Goal: Task Accomplishment & Management: Complete application form

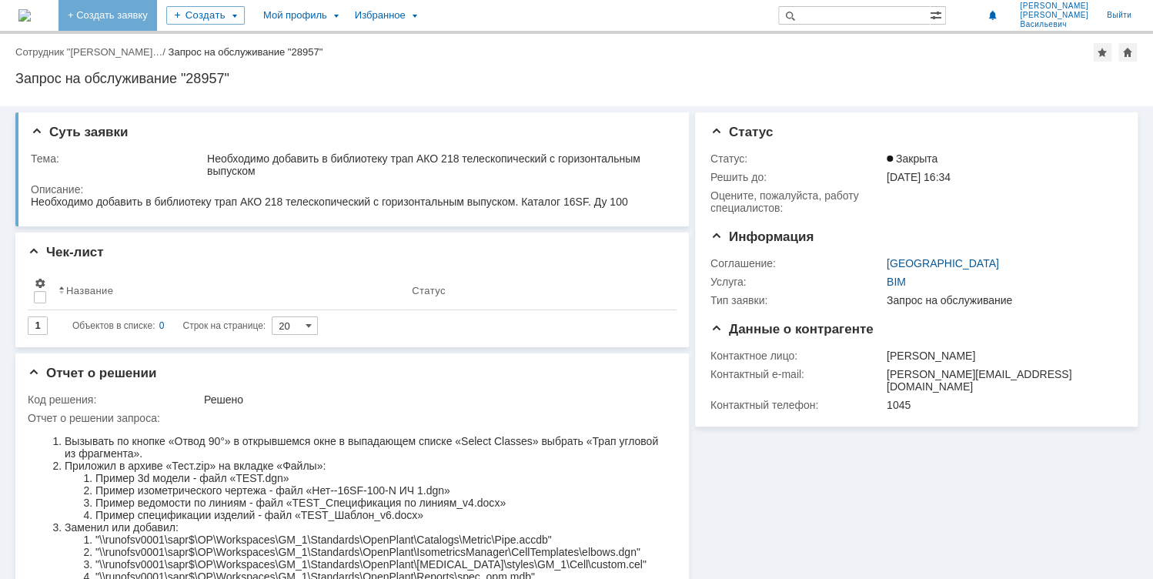
click at [155, 16] on link "+ Создать заявку" at bounding box center [107, 15] width 98 height 31
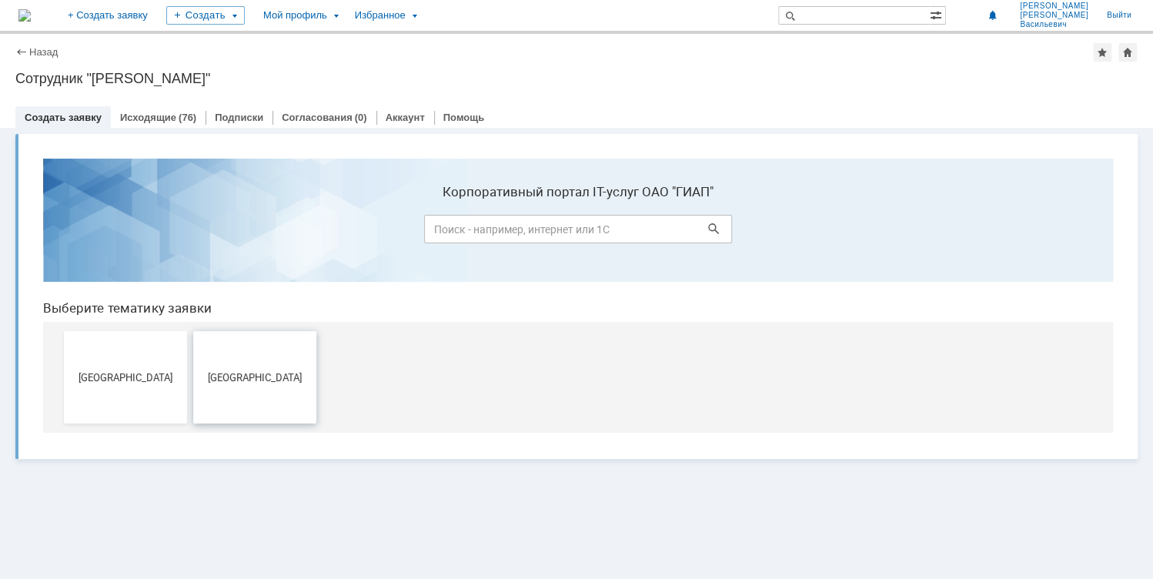
click at [280, 379] on span "[GEOGRAPHIC_DATA]" at bounding box center [255, 377] width 114 height 12
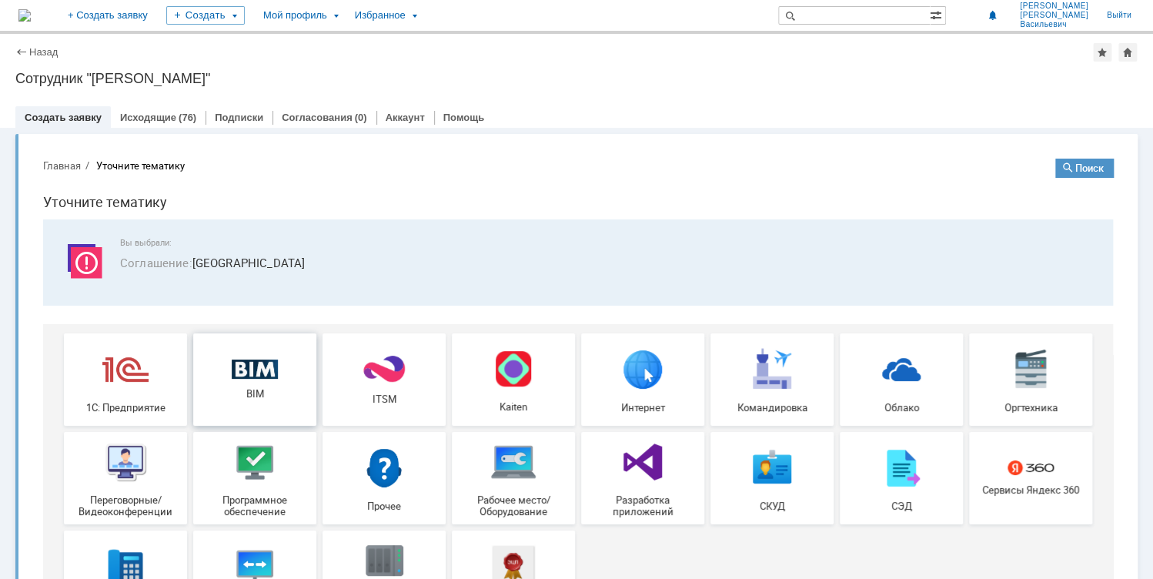
click at [262, 369] on img at bounding box center [255, 369] width 46 height 20
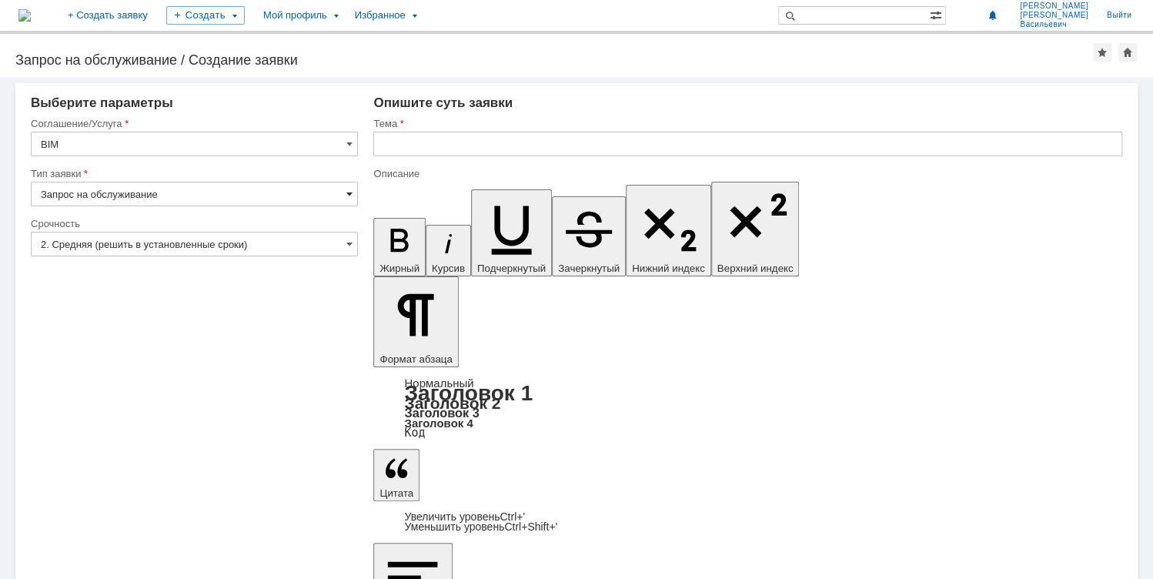
click at [349, 189] on span at bounding box center [348, 194] width 6 height 12
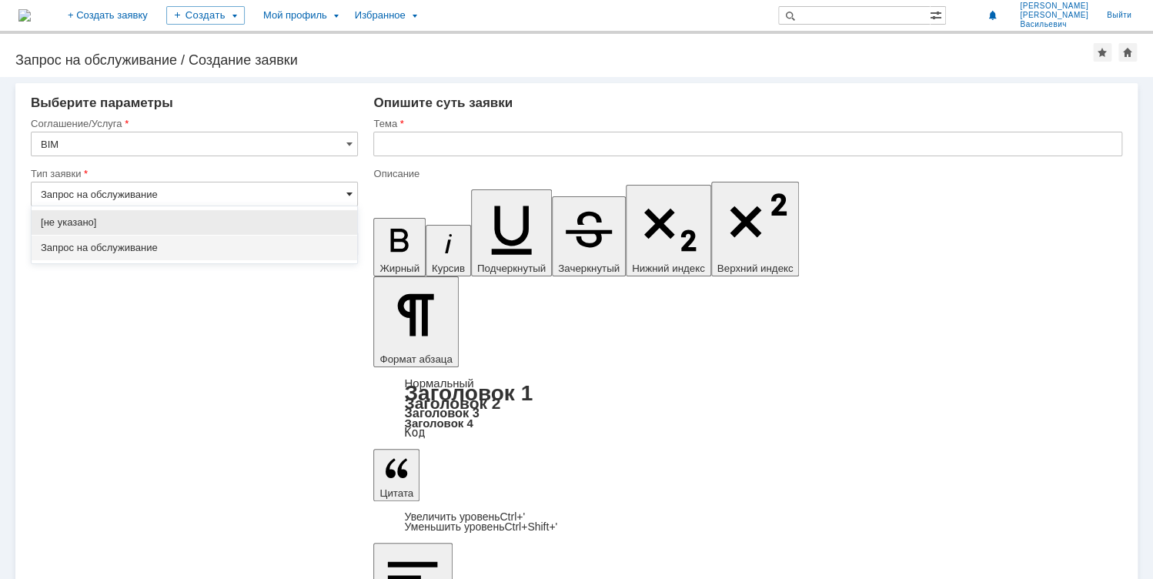
click at [349, 189] on span at bounding box center [348, 194] width 6 height 12
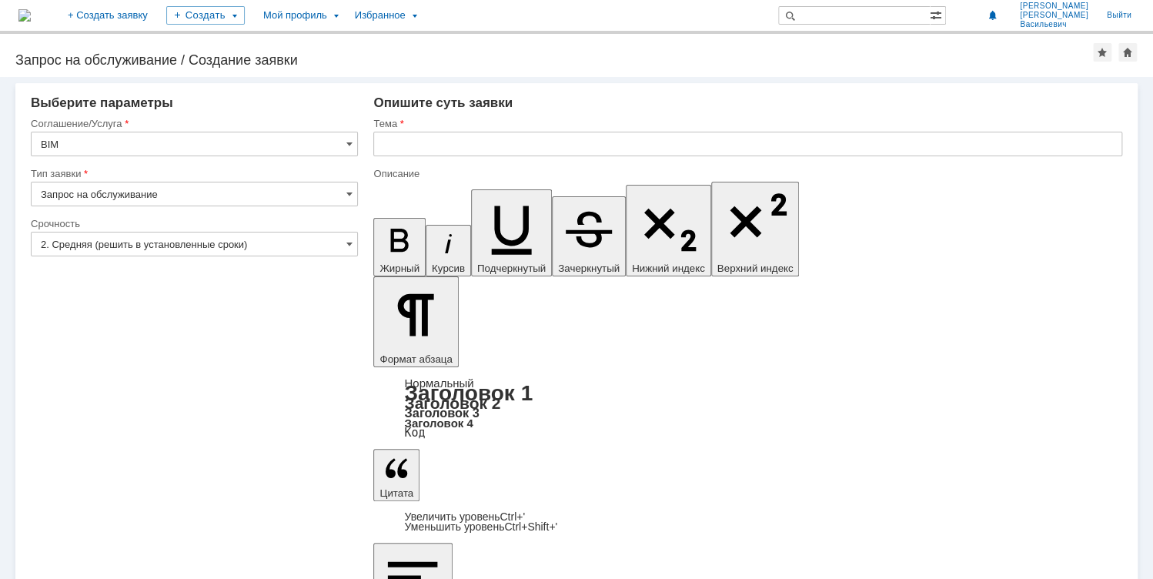
type input "Запрос на обслуживание"
click at [344, 243] on input "2. Средняя (решить в установленные сроки)" at bounding box center [194, 244] width 327 height 25
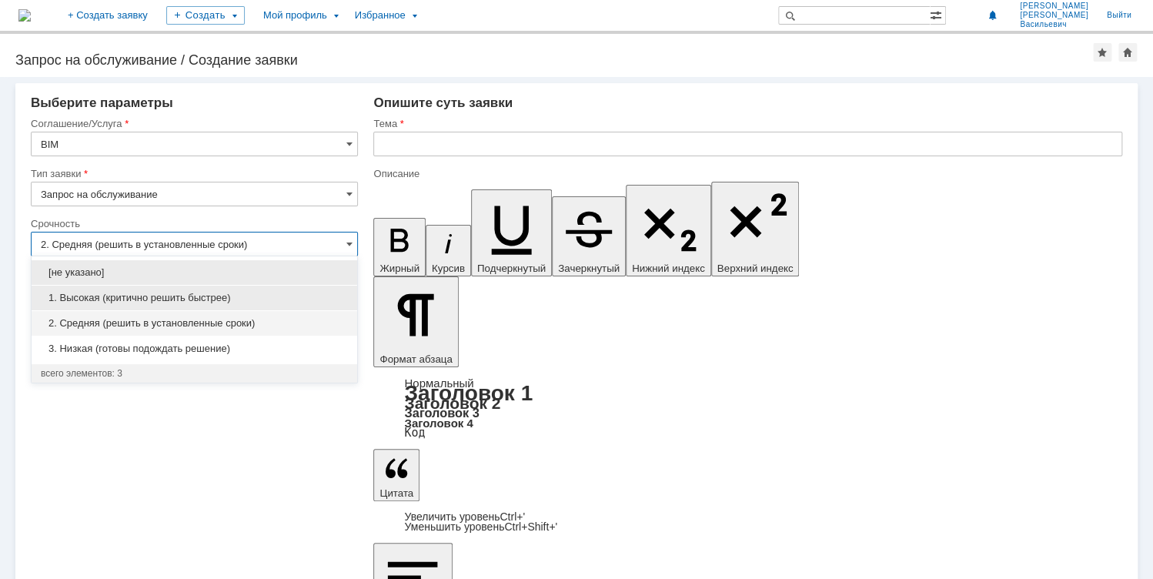
click at [202, 296] on span "1. Высокая (критично решить быстрее)" at bounding box center [194, 298] width 307 height 12
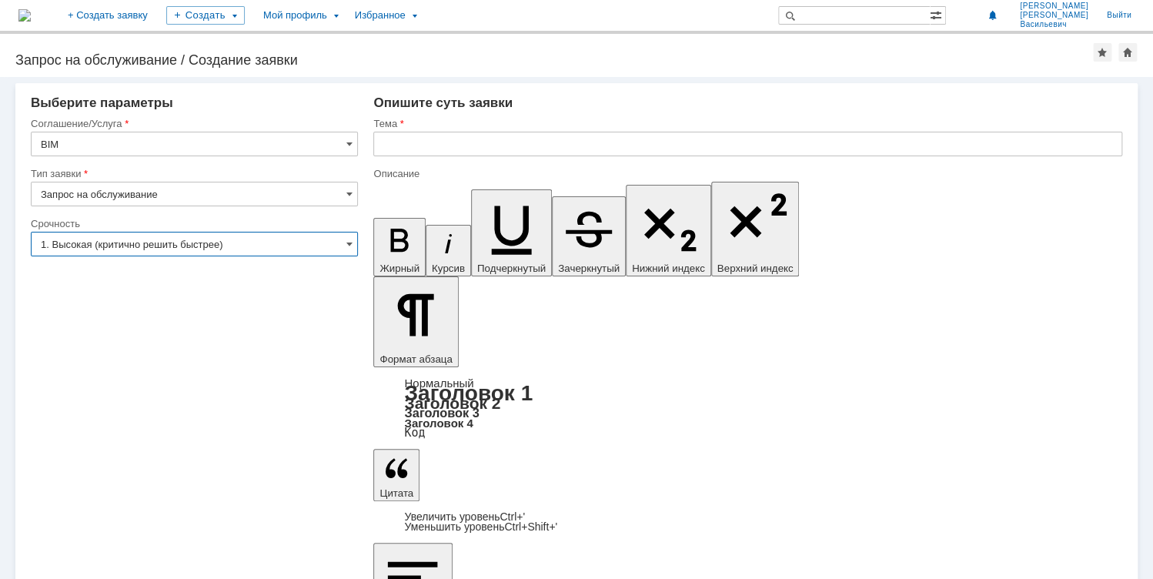
type input "1. Высокая (критично решить быстрее)"
click at [419, 147] on input "text" at bounding box center [747, 144] width 749 height 25
drag, startPoint x: 129, startPoint y: 486, endPoint x: 129, endPoint y: 449, distance: 36.2
click at [129, 486] on div "Внимание! Выберите параметры Соглашение/Услуга BIM Тип заявки Запрос на обслужи…" at bounding box center [576, 328] width 1153 height 502
click at [443, 143] on input "text" at bounding box center [747, 144] width 749 height 25
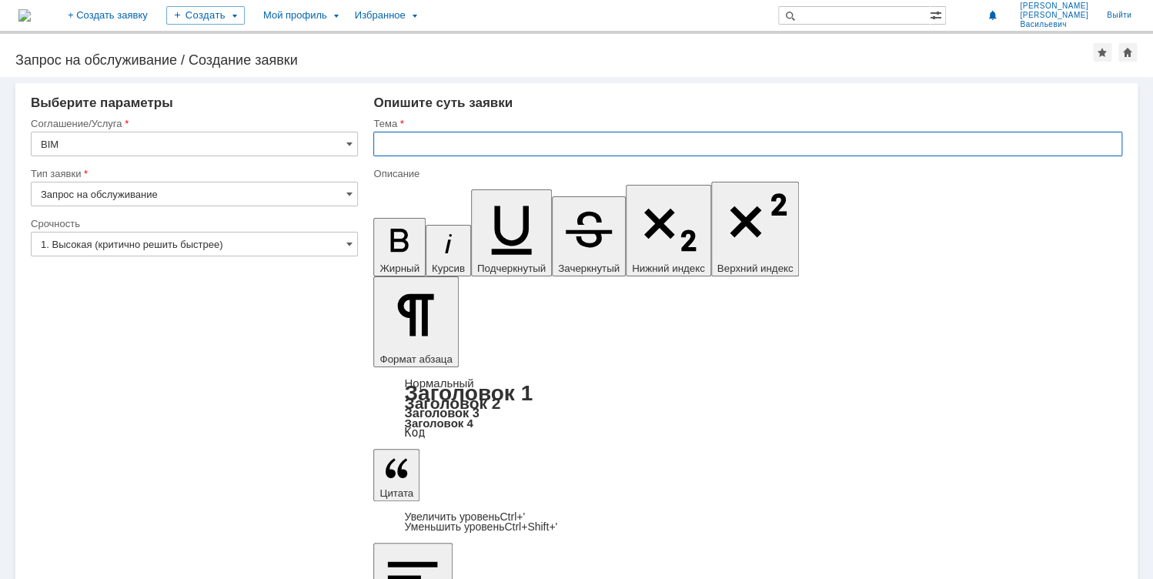
paste input "Изометрический чертеж не формируется"
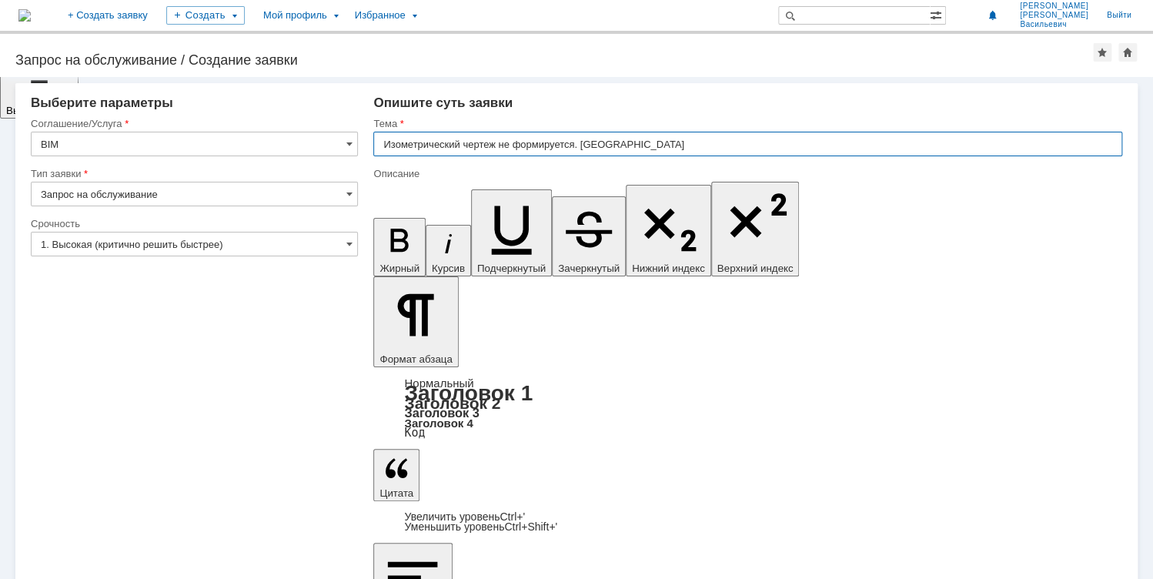
click at [627, 142] on input "Изометрический чертеж не формируется. Ошибка" at bounding box center [747, 144] width 749 height 25
click at [637, 142] on input "Изометрический чертеж не формируется. Ошибка" at bounding box center [747, 144] width 749 height 25
drag, startPoint x: 497, startPoint y: 559, endPoint x: 479, endPoint y: 506, distance: 55.5
click at [497, 559] on div "Внимание! Выберите параметры Соглашение/Услуга BIM Тип заявки Запрос на обслужи…" at bounding box center [576, 328] width 1153 height 502
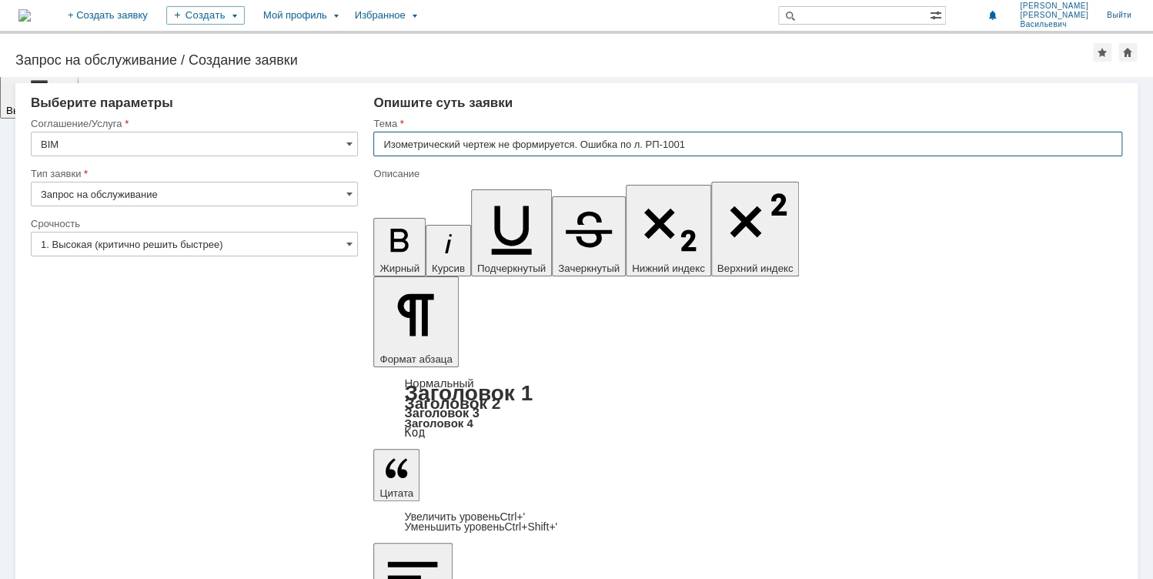
click at [689, 142] on input "Изометрический чертеж не формируется. Ошибка по л. РП-1001" at bounding box center [747, 144] width 749 height 25
click at [699, 143] on input "Изометрический чертеж не формируется. Ошибка по л. РП-1001" at bounding box center [747, 144] width 749 height 25
drag, startPoint x: 708, startPoint y: 144, endPoint x: 648, endPoint y: 144, distance: 60.0
click at [648, 144] on input "Изометрический чертеж не формируется. Ошибка по л. РП-1001" at bounding box center [747, 144] width 749 height 25
paste input "-16SF-50-P"
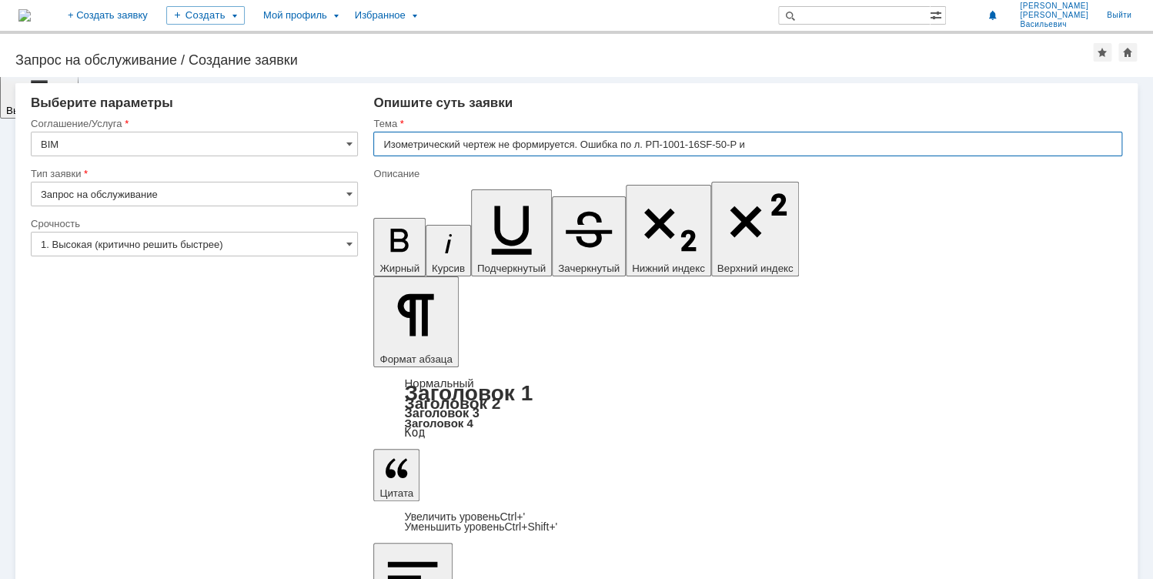
paste input "РП-1001-16SF-50-P"
click at [782, 143] on input "Изометрический чертеж не формируется. Ошибка по л. РП-1001-16SF-50-P и РП-1001-…" at bounding box center [747, 144] width 749 height 25
type input "Изометрический чертеж не формируется. Ошибка по л. РП-1001-16SF-50-P и РП-1002-…"
